Goal: Transaction & Acquisition: Purchase product/service

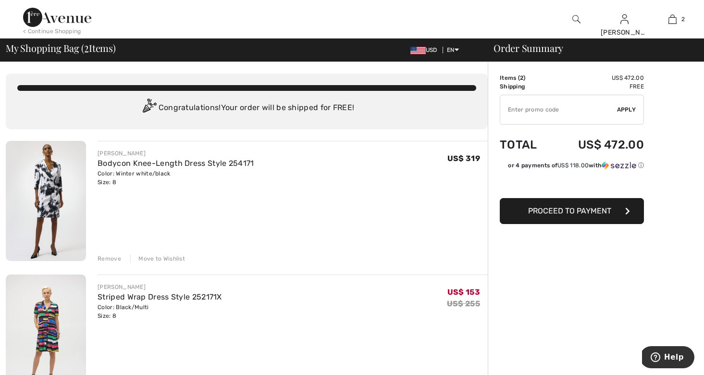
click at [108, 257] on div "Remove" at bounding box center [110, 258] width 24 height 9
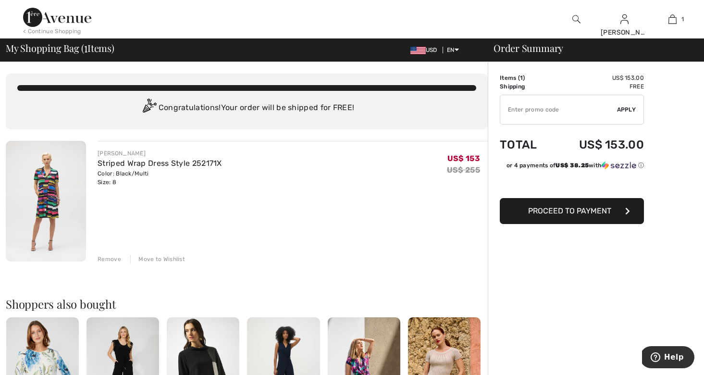
click at [629, 208] on icon "button" at bounding box center [627, 211] width 5 height 8
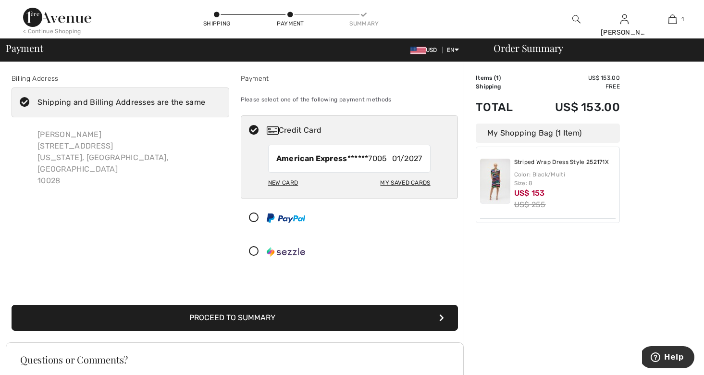
click at [282, 180] on div "New Card" at bounding box center [283, 182] width 30 height 16
radio input "true"
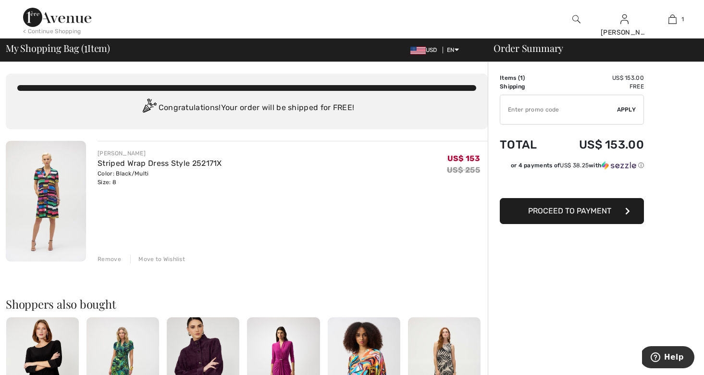
click at [550, 210] on span "Proceed to Payment" at bounding box center [569, 210] width 83 height 9
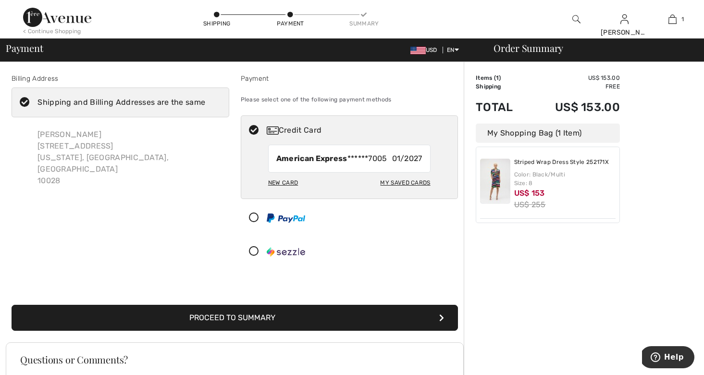
click at [376, 239] on div at bounding box center [345, 251] width 209 height 29
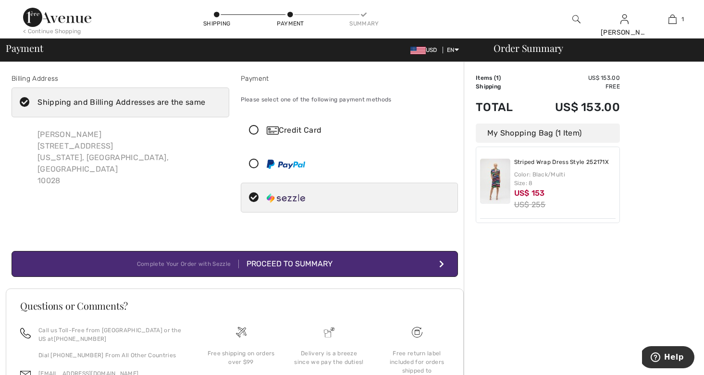
click at [358, 173] on div at bounding box center [345, 164] width 209 height 29
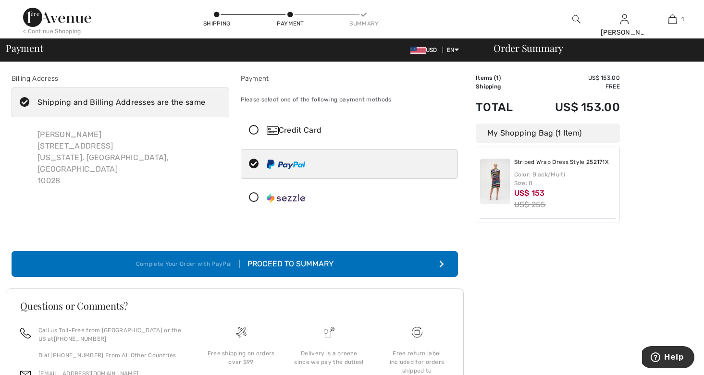
click at [252, 130] on icon at bounding box center [253, 130] width 25 height 10
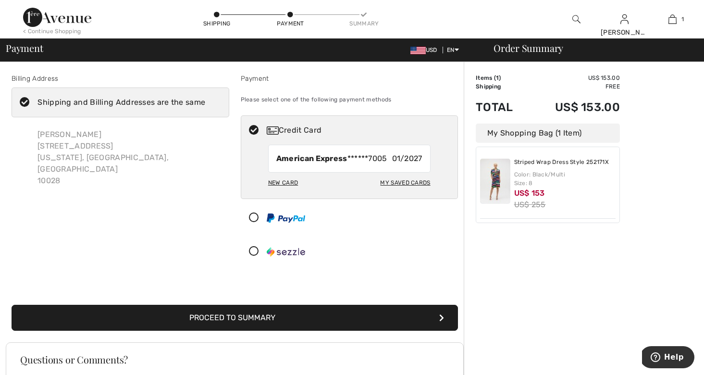
click at [400, 180] on div "My Saved Cards" at bounding box center [405, 182] width 50 height 16
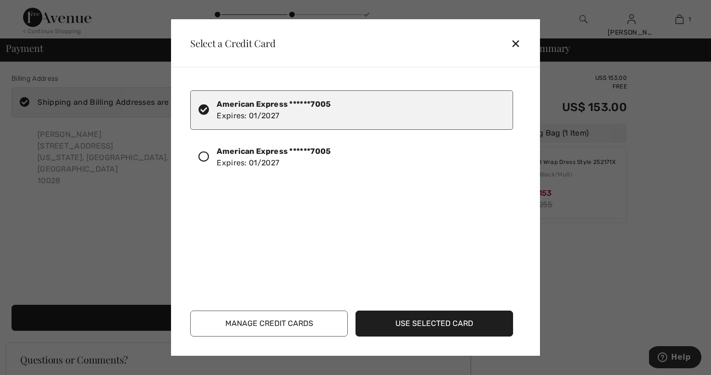
click at [296, 320] on button "Manage Credit Cards" at bounding box center [269, 324] width 158 height 26
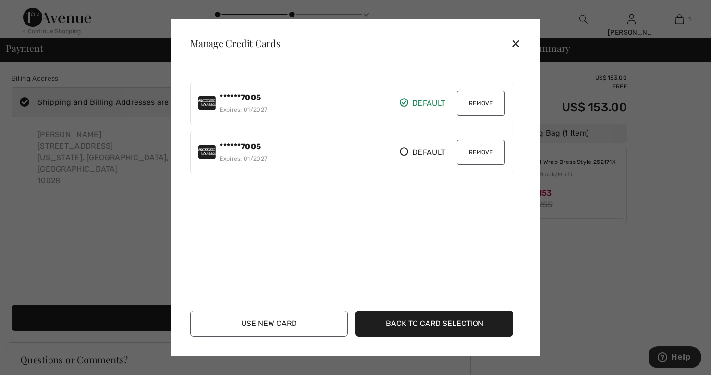
click at [475, 150] on button "Remove" at bounding box center [481, 152] width 48 height 25
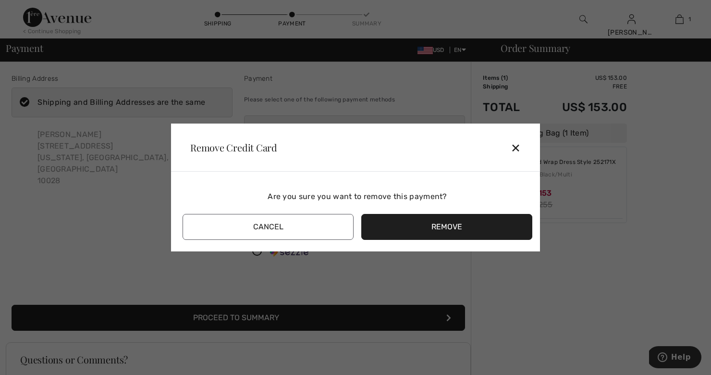
click at [475, 150] on div "Remove Credit Card ✕" at bounding box center [355, 148] width 369 height 48
click at [438, 229] on button "Remove" at bounding box center [446, 227] width 171 height 26
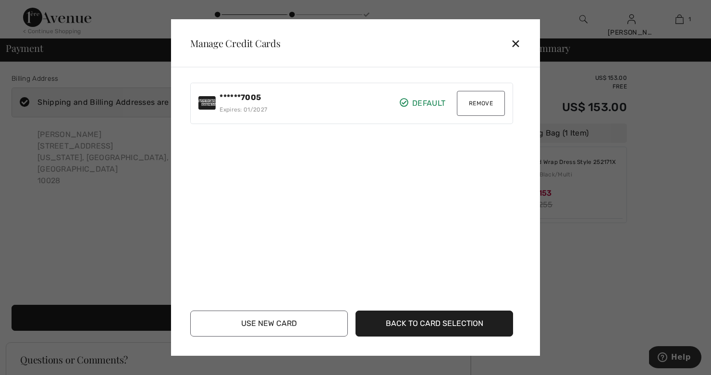
click at [478, 99] on button "Remove" at bounding box center [481, 103] width 48 height 25
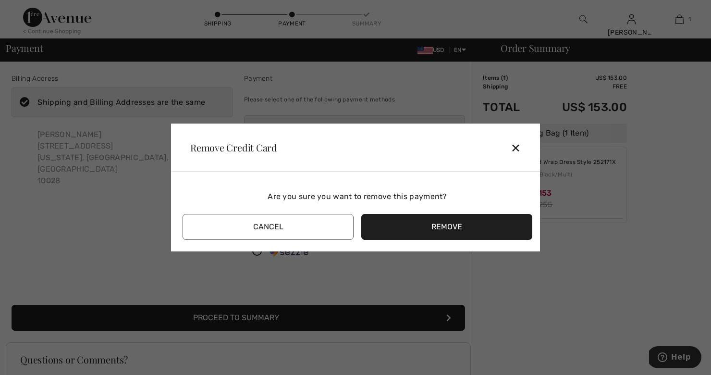
click at [448, 225] on button "Remove" at bounding box center [446, 227] width 171 height 26
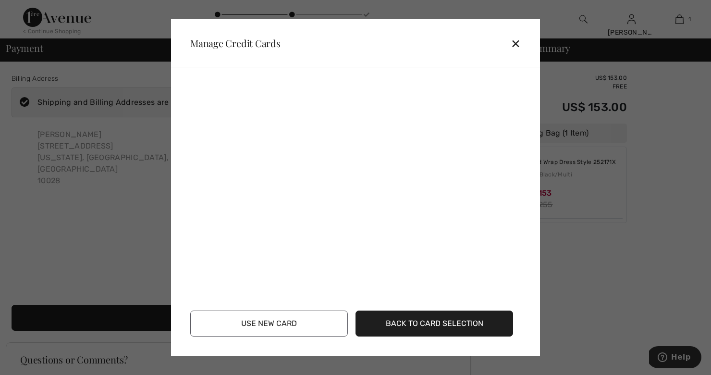
click at [293, 322] on button "Use New Card" at bounding box center [269, 324] width 158 height 26
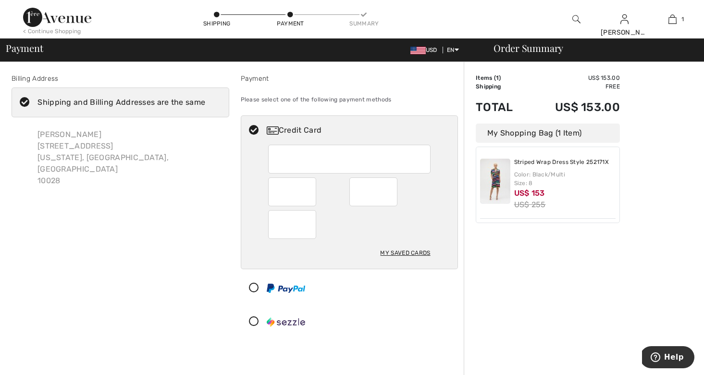
click at [396, 251] on div "My Saved Cards" at bounding box center [405, 253] width 50 height 16
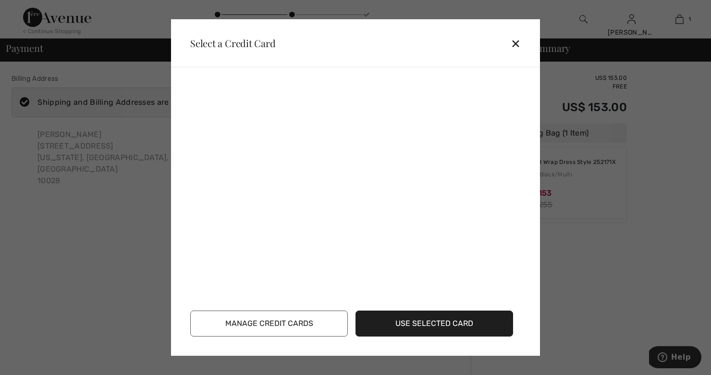
click at [269, 326] on button "Manage Credit Cards" at bounding box center [269, 324] width 158 height 26
click at [269, 325] on button "Use New Card" at bounding box center [269, 324] width 158 height 26
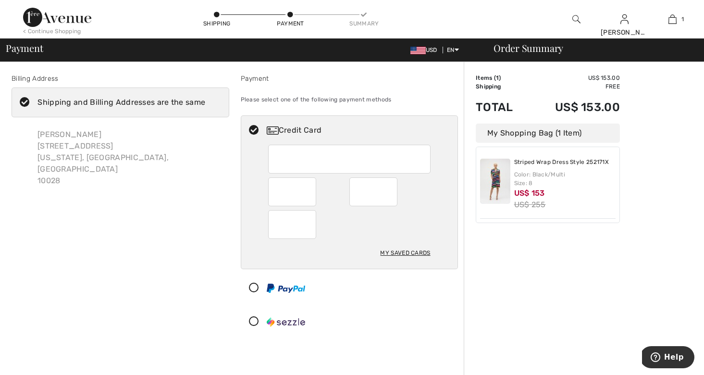
click at [276, 226] on iframe at bounding box center [293, 224] width 34 height 22
click at [404, 236] on div at bounding box center [349, 224] width 162 height 29
click at [409, 247] on div "My Saved Cards" at bounding box center [405, 253] width 50 height 16
radio input "true"
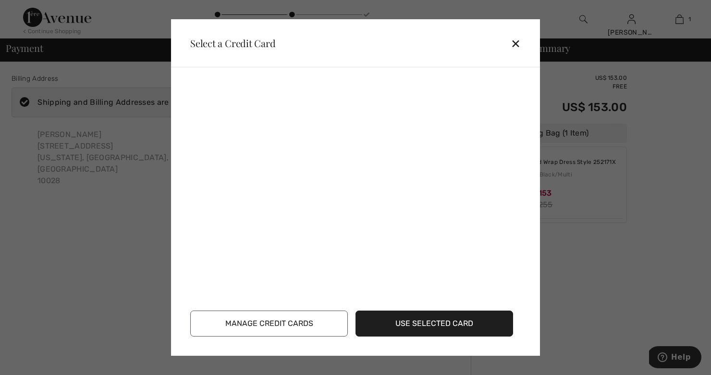
click at [285, 321] on button "Manage Credit Cards" at bounding box center [269, 324] width 158 height 26
click at [297, 316] on button "Use New Card" at bounding box center [269, 324] width 158 height 26
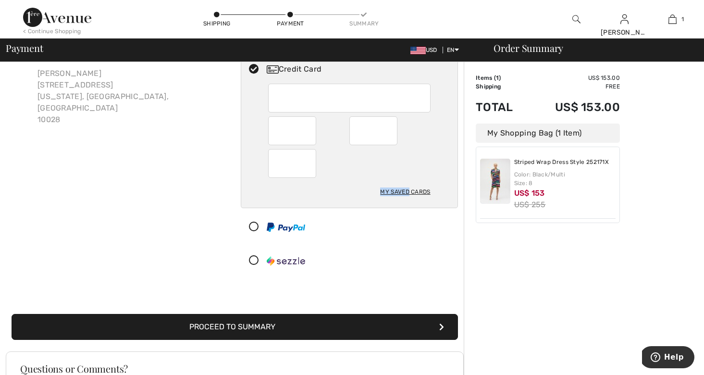
scroll to position [64, 0]
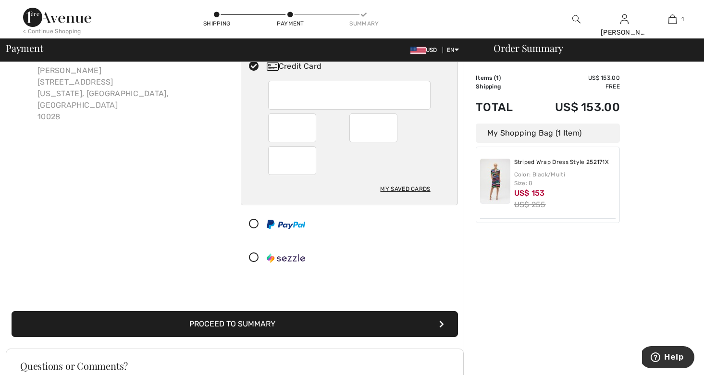
click at [439, 321] on icon "submit" at bounding box center [441, 324] width 5 height 8
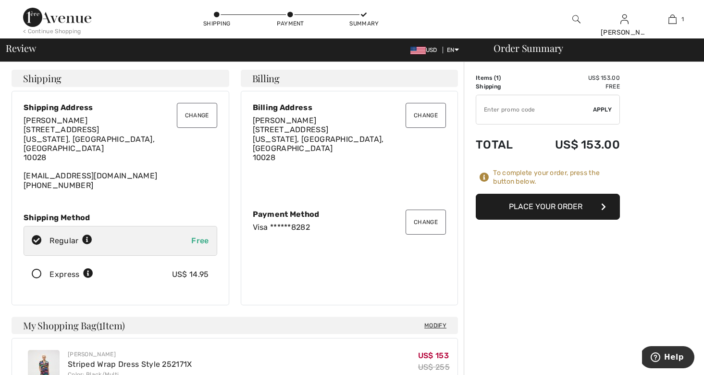
click at [439, 321] on h4 "Modify My Shopping Bag ( 1 Item)" at bounding box center [235, 325] width 447 height 17
click at [604, 206] on icon "button" at bounding box center [603, 207] width 5 height 8
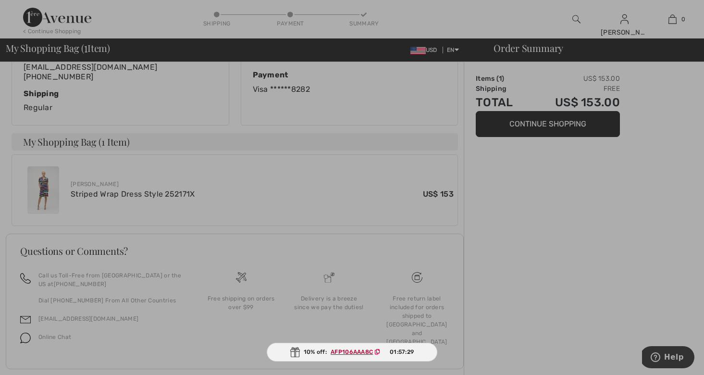
scroll to position [265, 0]
